Goal: Entertainment & Leisure: Browse casually

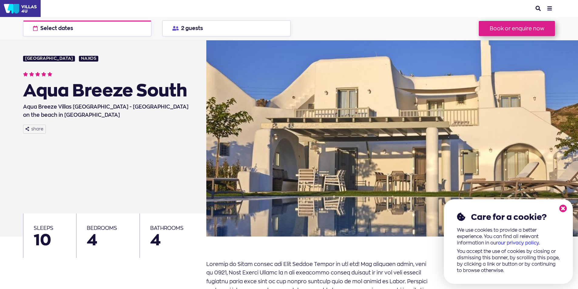
click at [512, 231] on button "browse photos" at bounding box center [533, 235] width 42 height 9
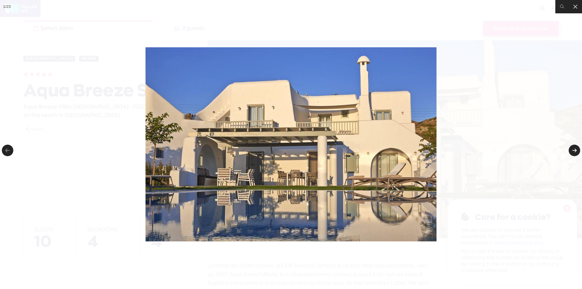
click at [572, 148] on link at bounding box center [575, 151] width 12 height 12
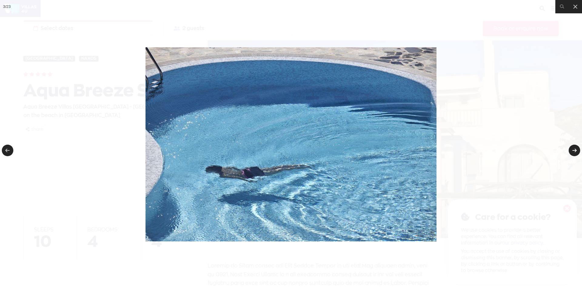
click at [572, 148] on link at bounding box center [575, 151] width 12 height 12
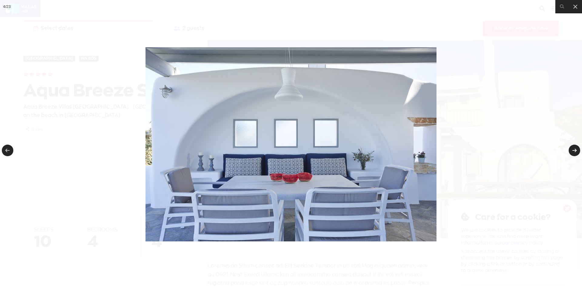
click at [572, 148] on link at bounding box center [575, 151] width 12 height 12
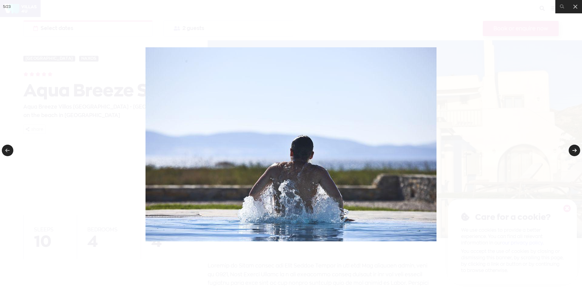
click at [572, 148] on link at bounding box center [575, 151] width 12 height 12
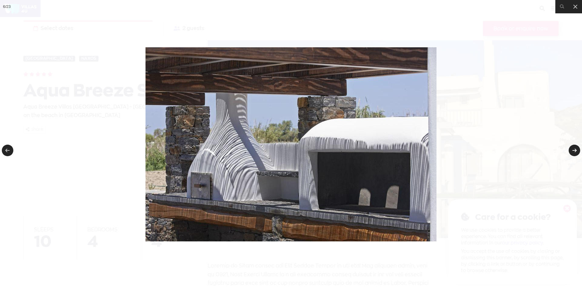
click at [572, 148] on link at bounding box center [575, 151] width 12 height 12
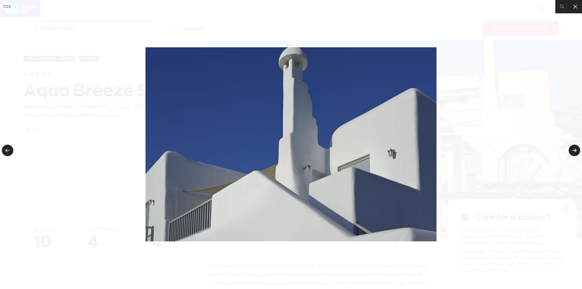
click at [572, 148] on link at bounding box center [575, 151] width 12 height 12
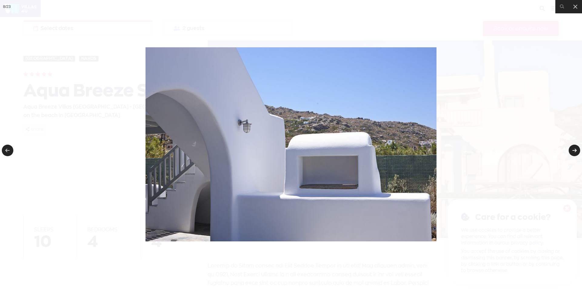
click at [572, 148] on link at bounding box center [575, 151] width 12 height 12
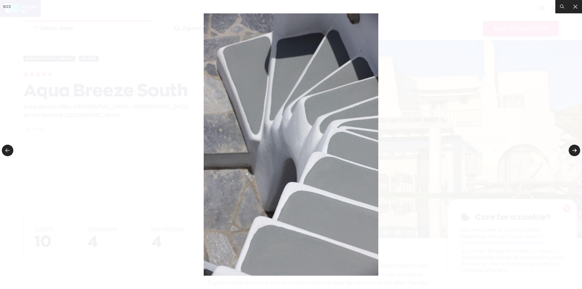
click at [572, 148] on link at bounding box center [575, 151] width 12 height 12
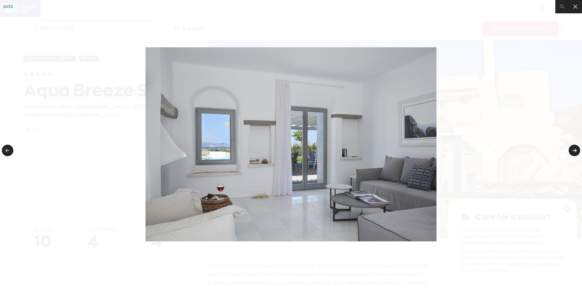
click at [572, 148] on link at bounding box center [575, 151] width 12 height 12
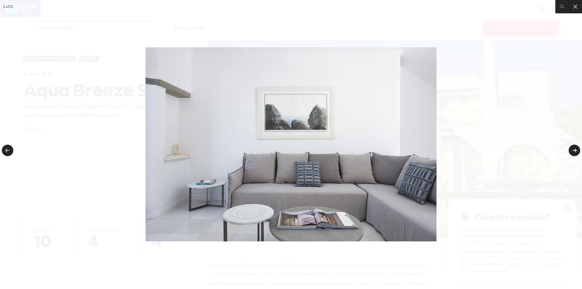
click at [572, 148] on link at bounding box center [575, 151] width 12 height 12
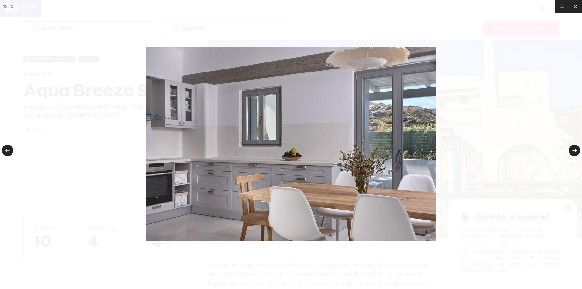
click at [572, 148] on link at bounding box center [575, 151] width 12 height 12
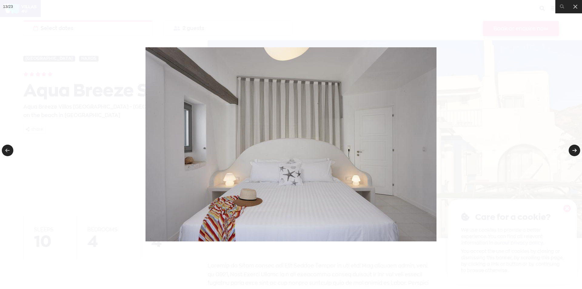
click at [572, 148] on link at bounding box center [575, 151] width 12 height 12
